Goal: Transaction & Acquisition: Purchase product/service

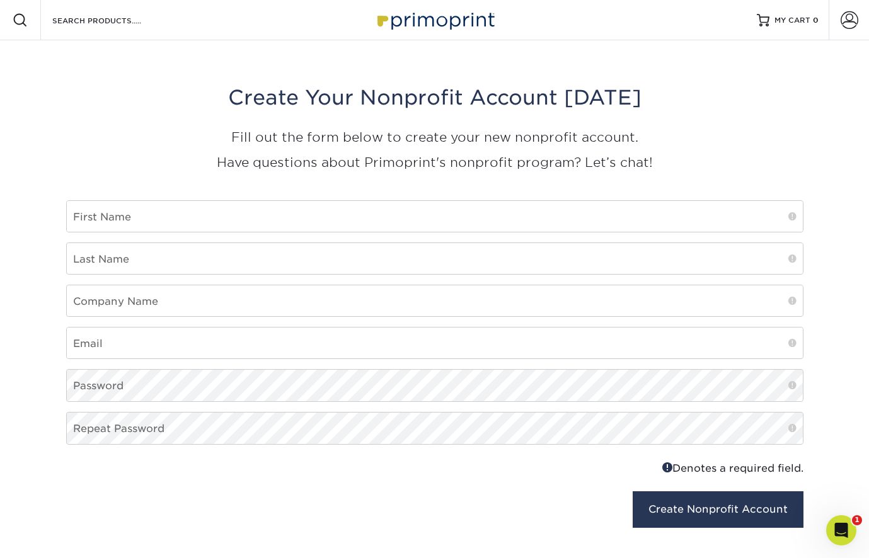
click at [430, 18] on img at bounding box center [435, 19] width 126 height 27
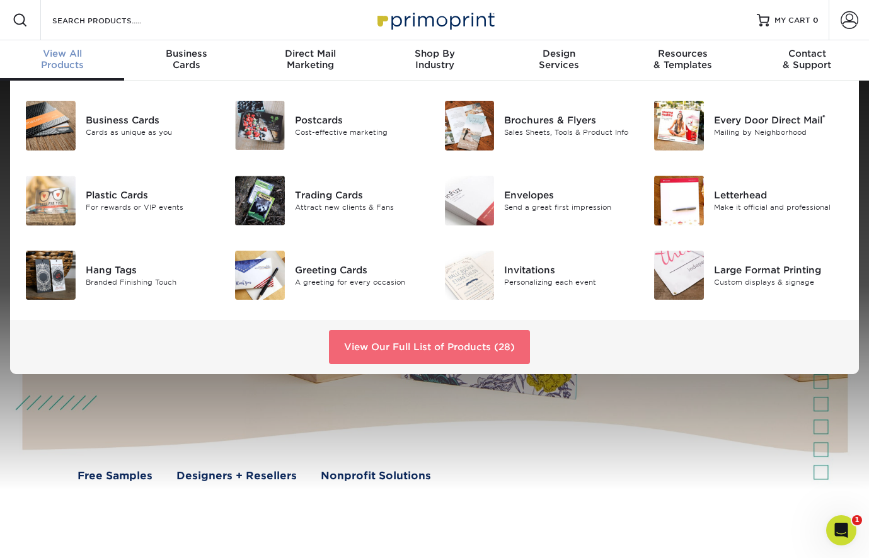
click at [409, 363] on link "View Our Full List of Products (28)" at bounding box center [429, 347] width 201 height 34
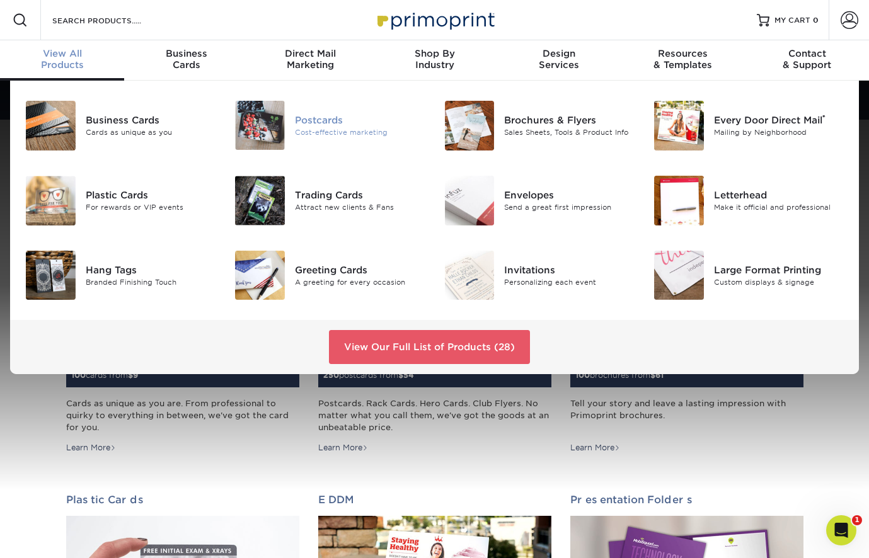
click at [326, 117] on div "Postcards" at bounding box center [360, 120] width 130 height 14
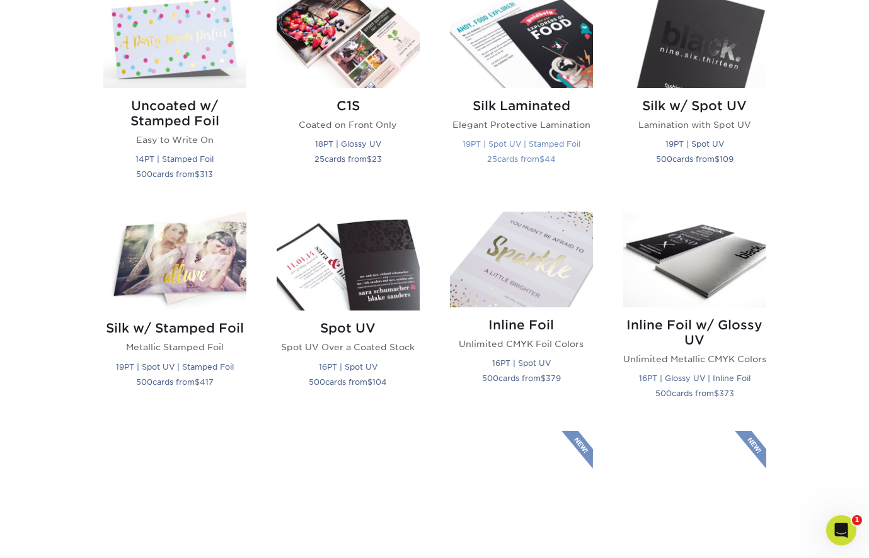
scroll to position [864, 0]
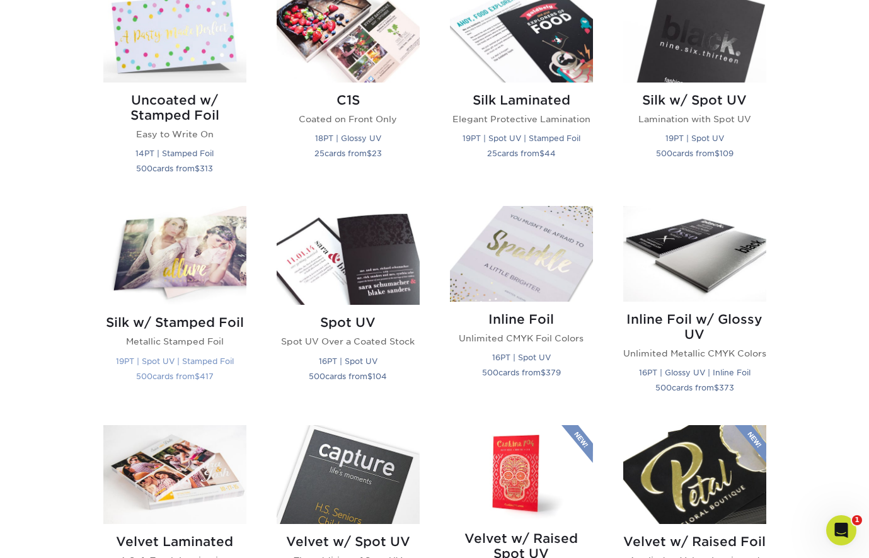
click at [152, 271] on img at bounding box center [174, 255] width 143 height 99
